Goal: Register for event/course

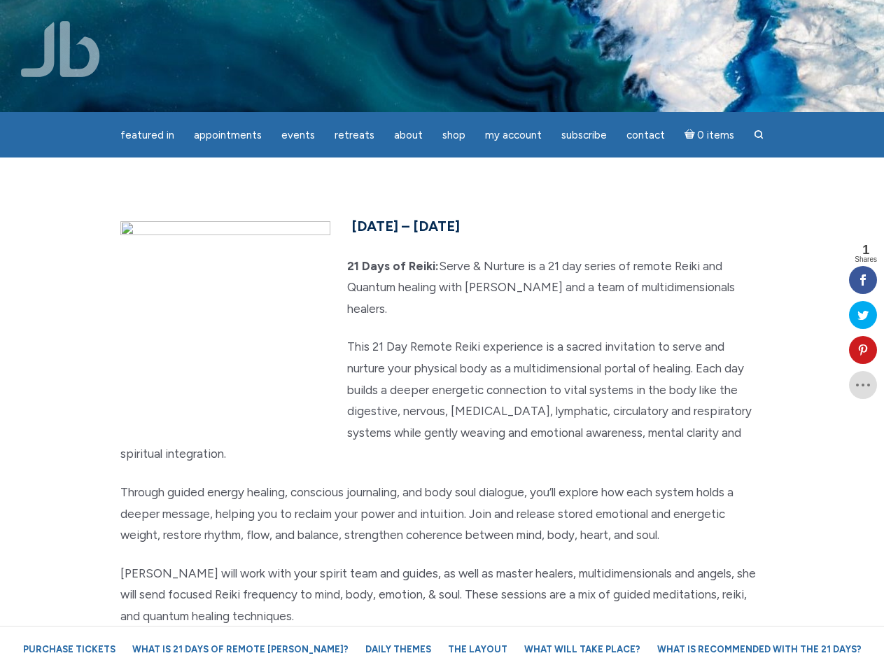
click at [441, 336] on p "This 21 Day Remote Reiki experience is a sacred invitation to serve and nurture…" at bounding box center [442, 400] width 644 height 129
click at [227, 135] on span "Appointments" at bounding box center [228, 135] width 68 height 13
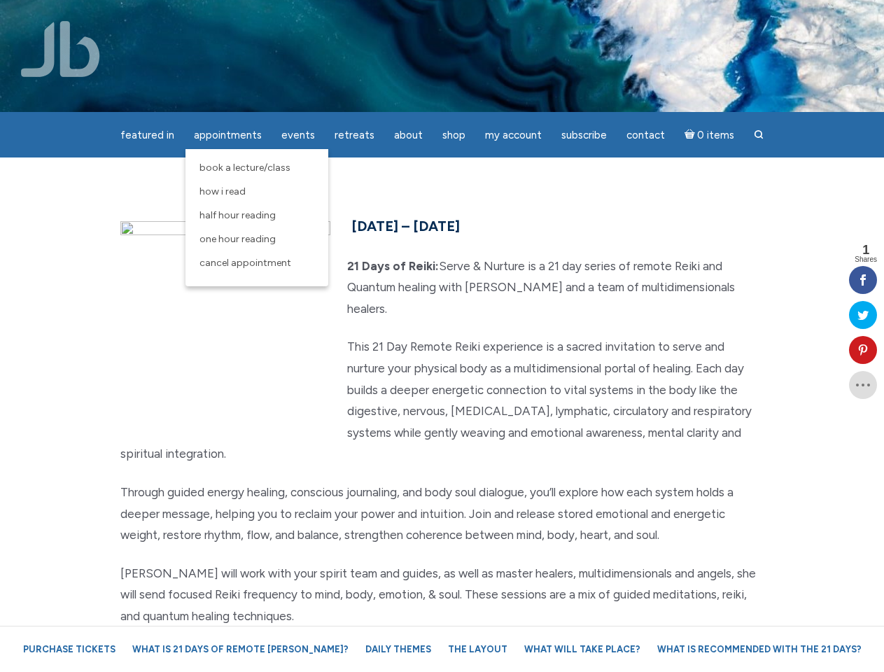
click at [298, 135] on span "Events" at bounding box center [298, 135] width 34 height 13
click at [408, 135] on span "About" at bounding box center [408, 135] width 29 height 13
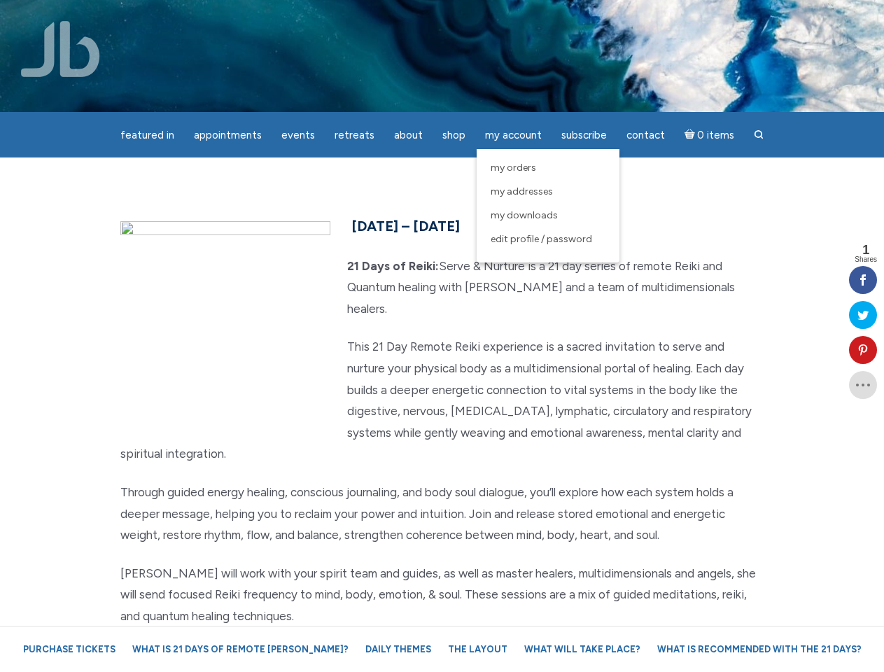
click at [513, 135] on span "My Account" at bounding box center [513, 135] width 57 height 13
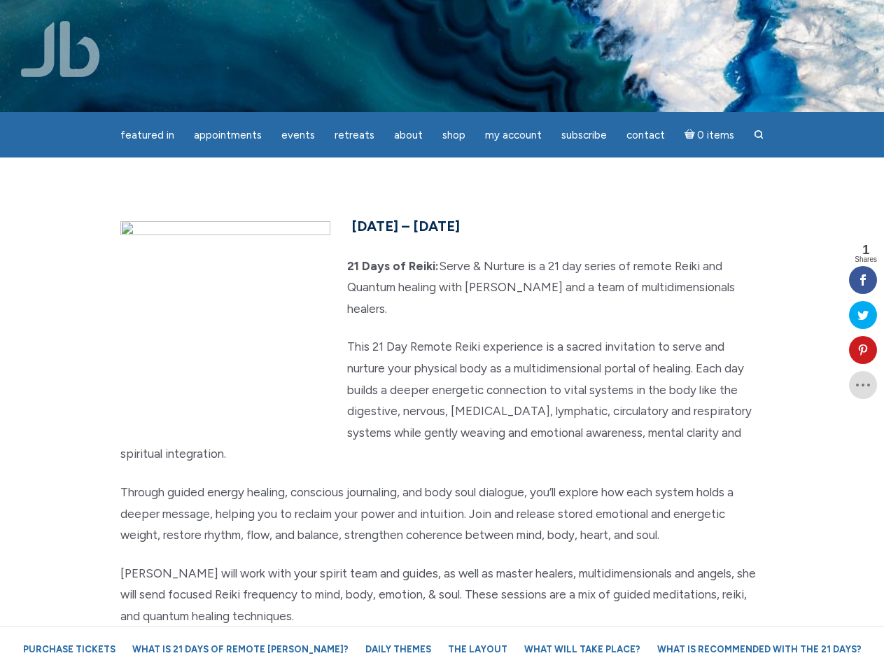
click at [863, 350] on icon at bounding box center [863, 349] width 28 height 11
click at [0, 0] on div "Pin It on Pinterest" at bounding box center [0, 0] width 0 height 0
